Goal: Task Accomplishment & Management: Use online tool/utility

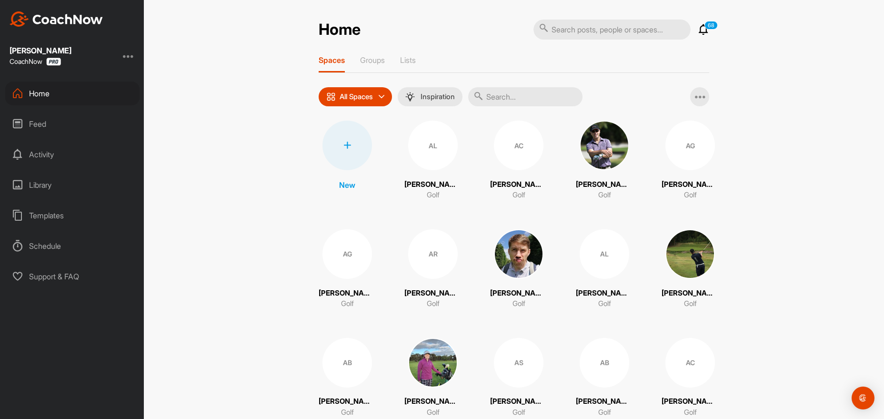
click at [348, 145] on icon at bounding box center [347, 145] width 8 height 8
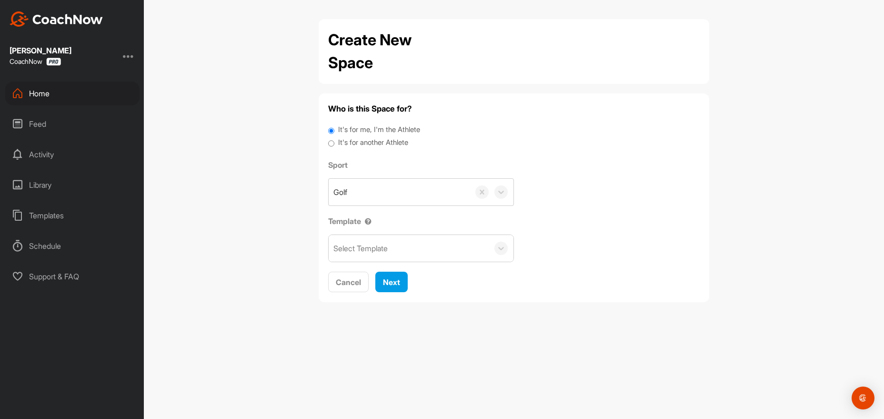
click at [374, 141] on label "It's for another Athlete" at bounding box center [373, 142] width 70 height 11
click at [334, 141] on input "It's for another Athlete" at bounding box center [331, 143] width 6 height 13
radio input "true"
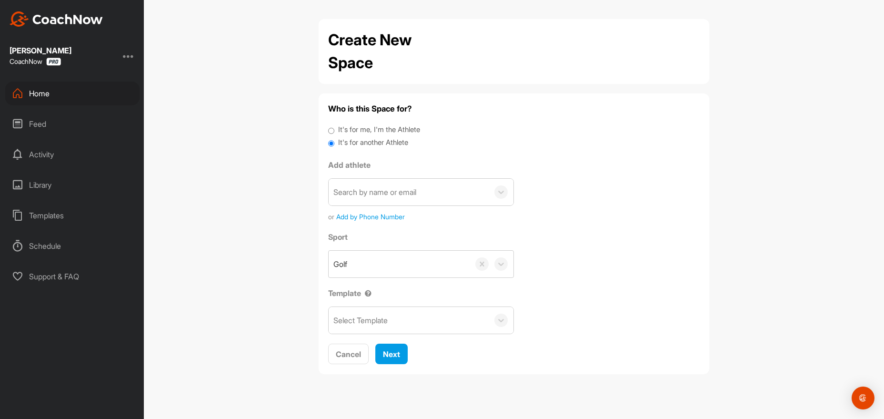
click at [367, 196] on div "Search by name or email" at bounding box center [374, 191] width 83 height 11
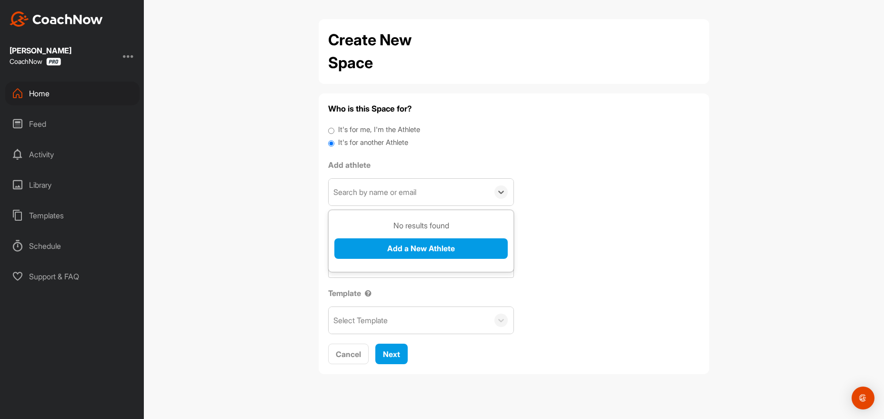
paste input "[PERSON_NAME][EMAIL_ADDRESS][PERSON_NAME][DOMAIN_NAME]"
type input "[PERSON_NAME][EMAIL_ADDRESS][PERSON_NAME][DOMAIN_NAME]"
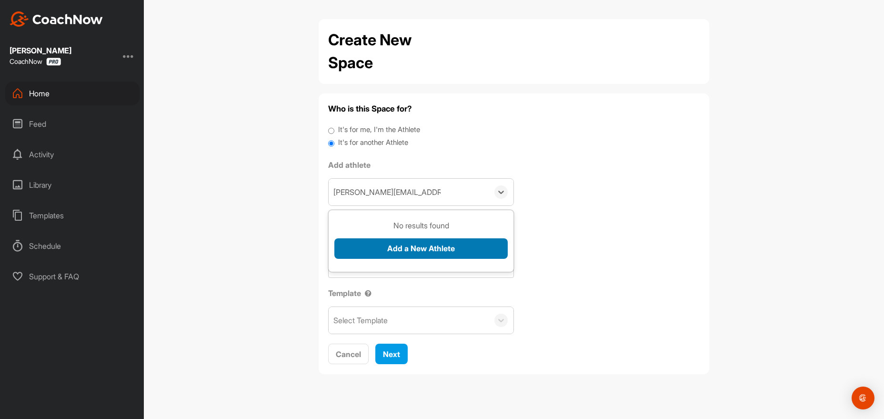
click at [373, 252] on button "Add a New Athlete" at bounding box center [420, 248] width 173 height 20
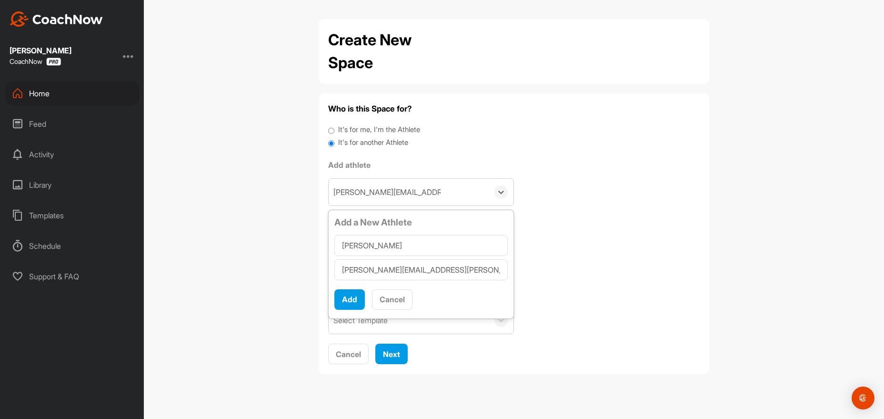
type input "[PERSON_NAME]"
click at [341, 296] on button "Add" at bounding box center [349, 299] width 30 height 20
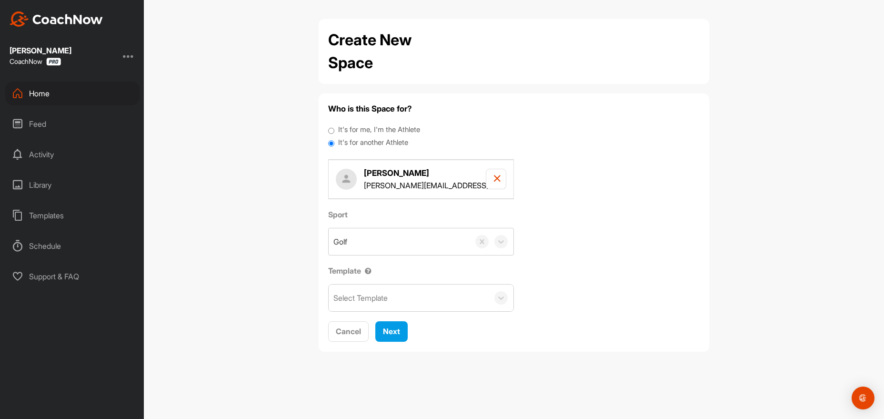
click at [410, 300] on div "Select Template" at bounding box center [409, 297] width 160 height 27
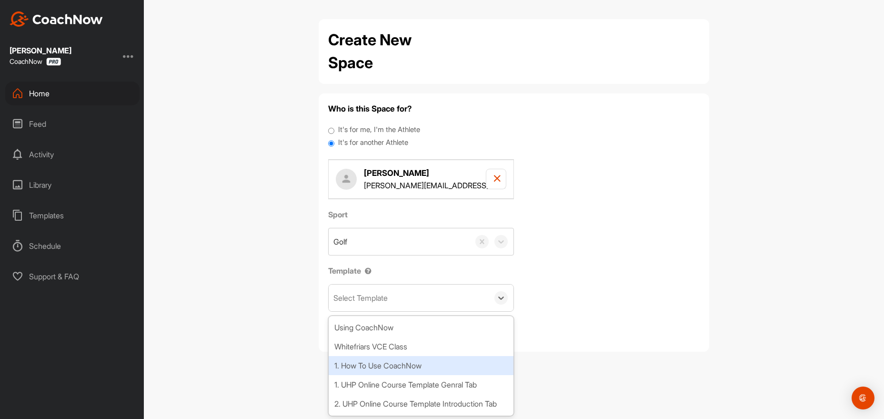
click at [392, 359] on div "1. How To Use CoachNow" at bounding box center [421, 365] width 185 height 19
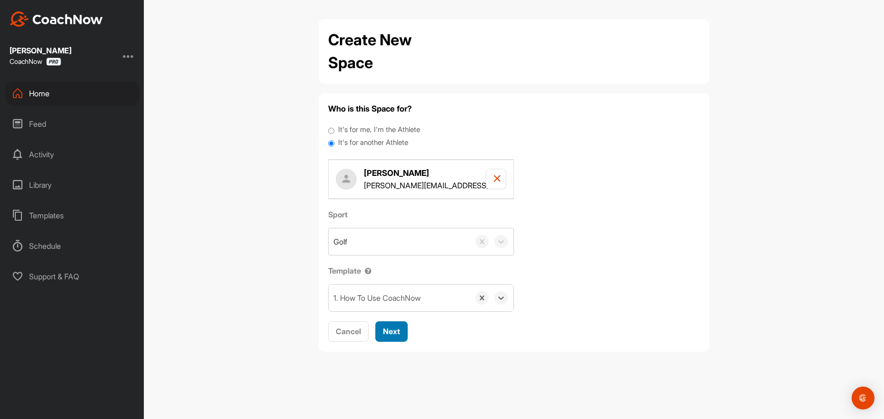
click at [391, 332] on span "Next" at bounding box center [391, 331] width 17 height 10
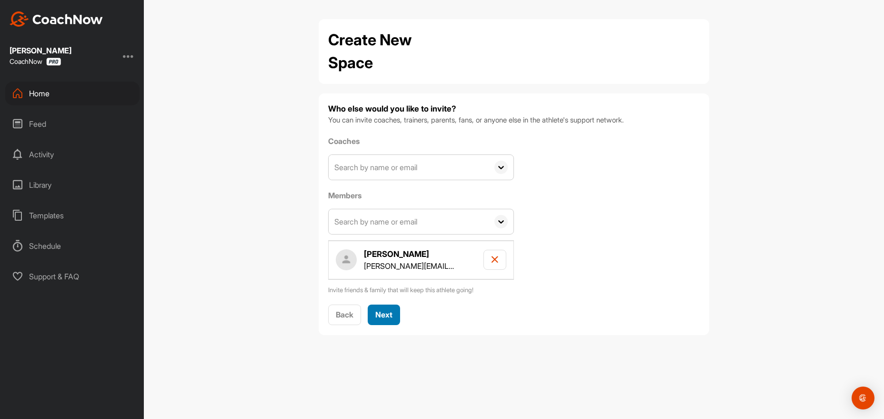
click at [387, 311] on span "Next" at bounding box center [383, 315] width 17 height 10
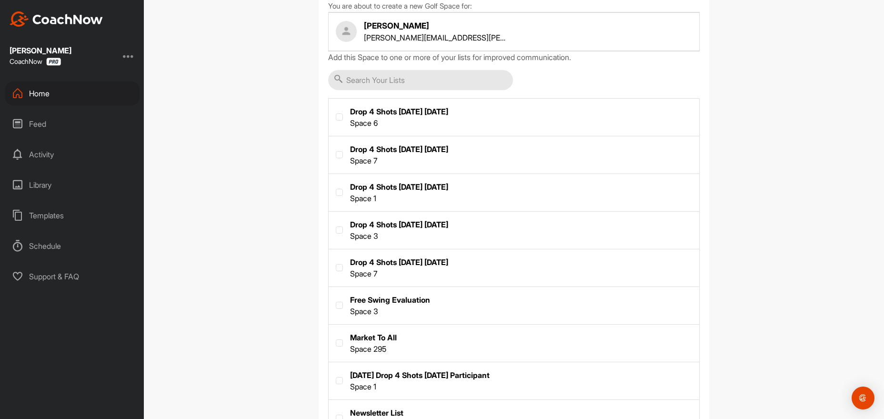
scroll to position [114, 0]
click at [371, 339] on label at bounding box center [514, 341] width 371 height 35
click at [336, 339] on input "checkbox" at bounding box center [336, 339] width 0 height 0
checkbox input "true"
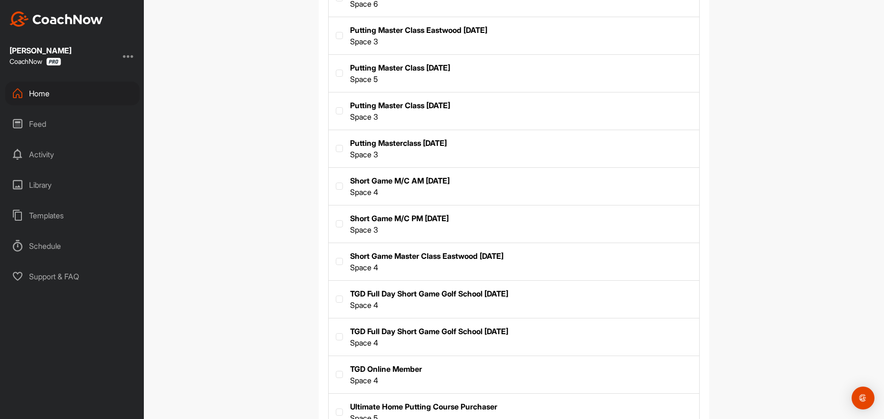
scroll to position [646, 0]
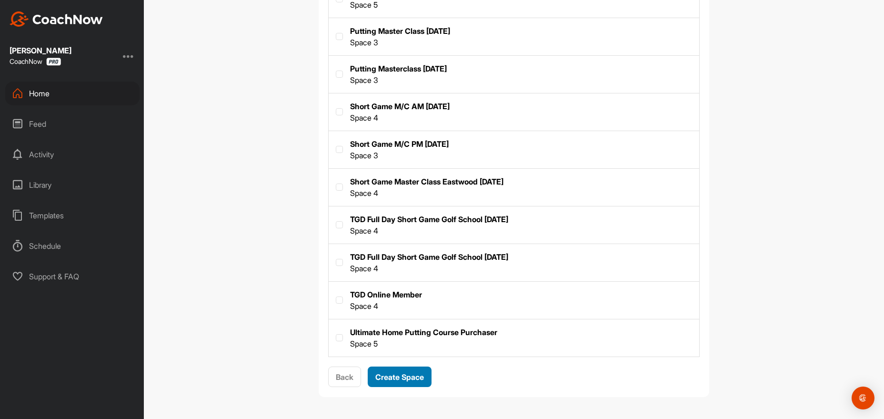
click at [411, 375] on span "Create Space" at bounding box center [399, 377] width 49 height 10
